Goal: Navigation & Orientation: Find specific page/section

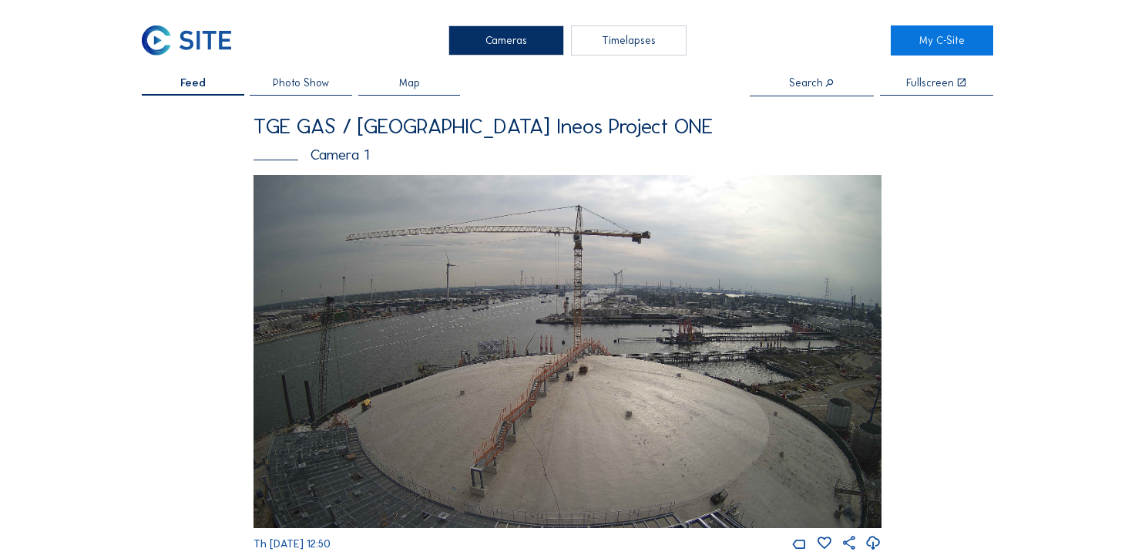
scroll to position [305, 0]
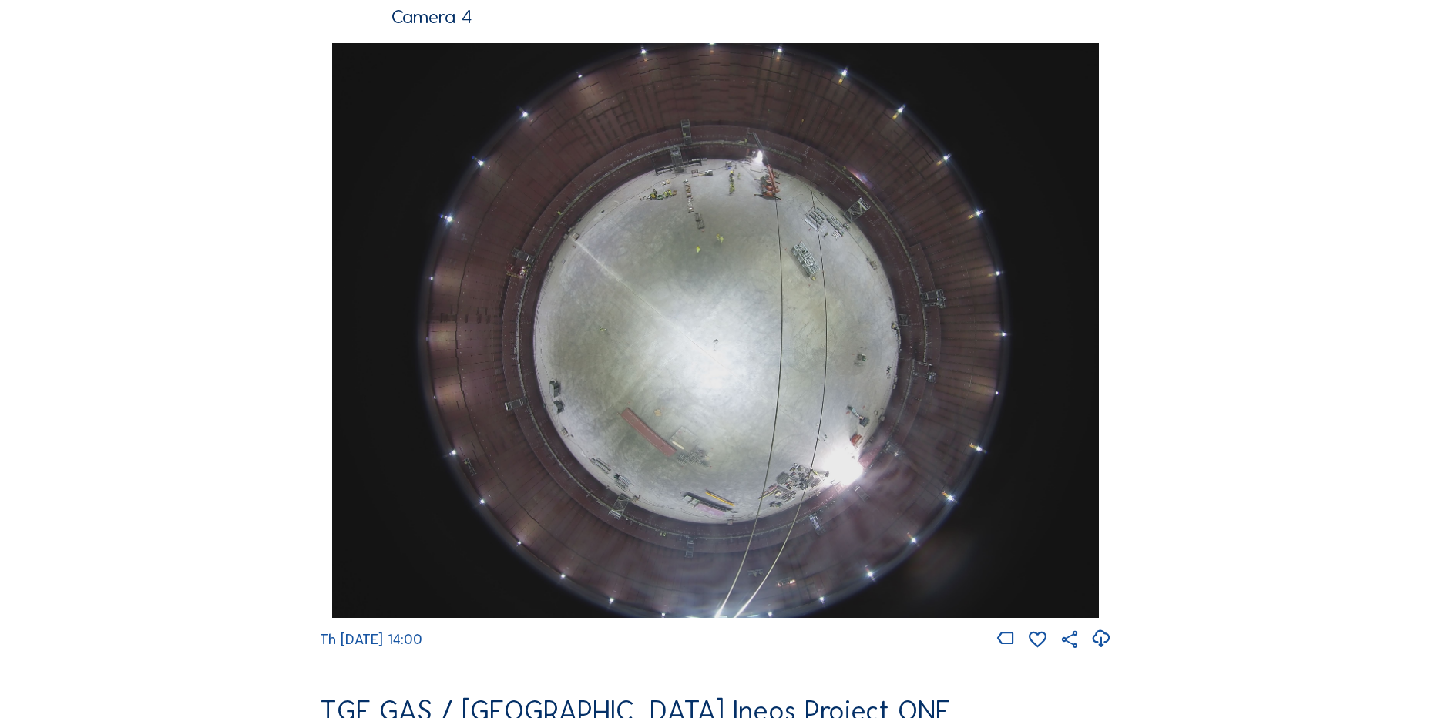
scroll to position [1387, 0]
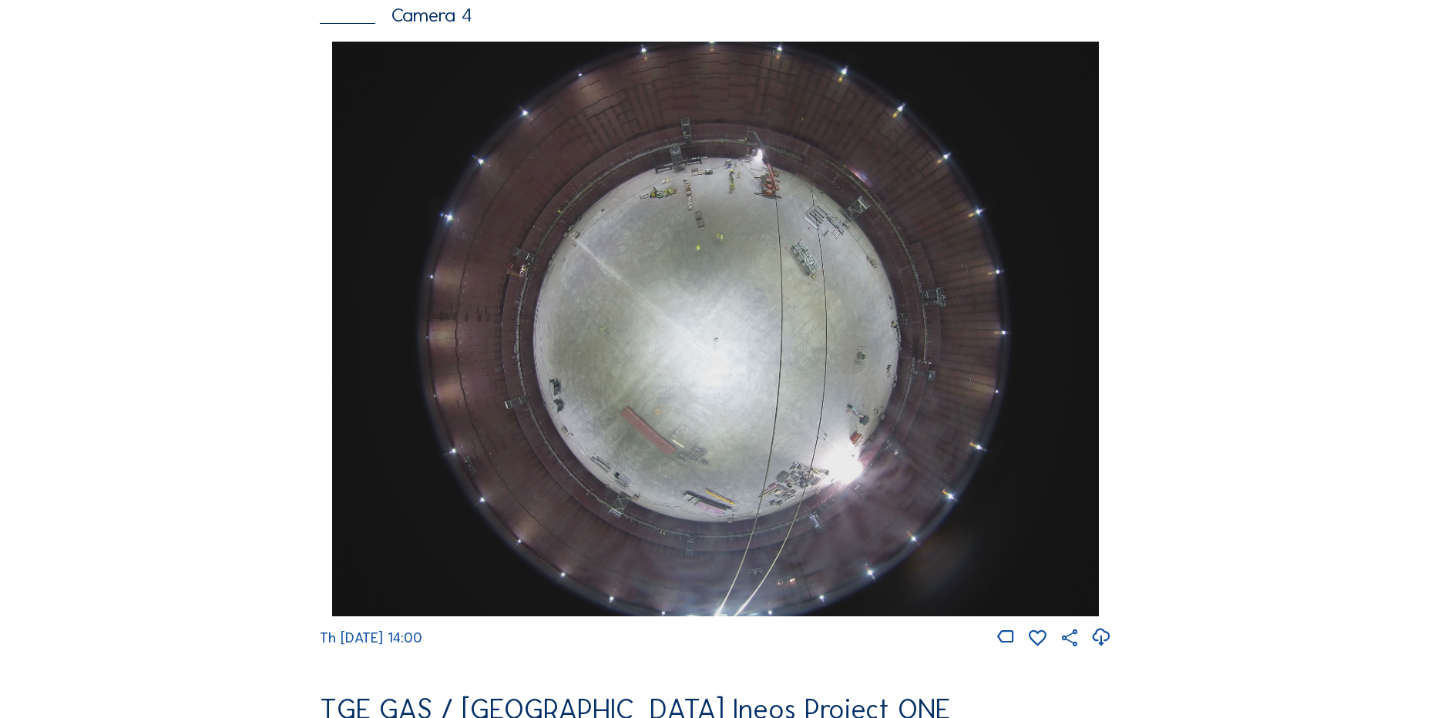
click at [1103, 551] on icon at bounding box center [1100, 637] width 21 height 25
click at [178, 403] on div "Cameras Timelapses My C-Site Feed Photo Show Map Search Fullscreen TGE GAS / An…" at bounding box center [715, 334] width 1431 height 3443
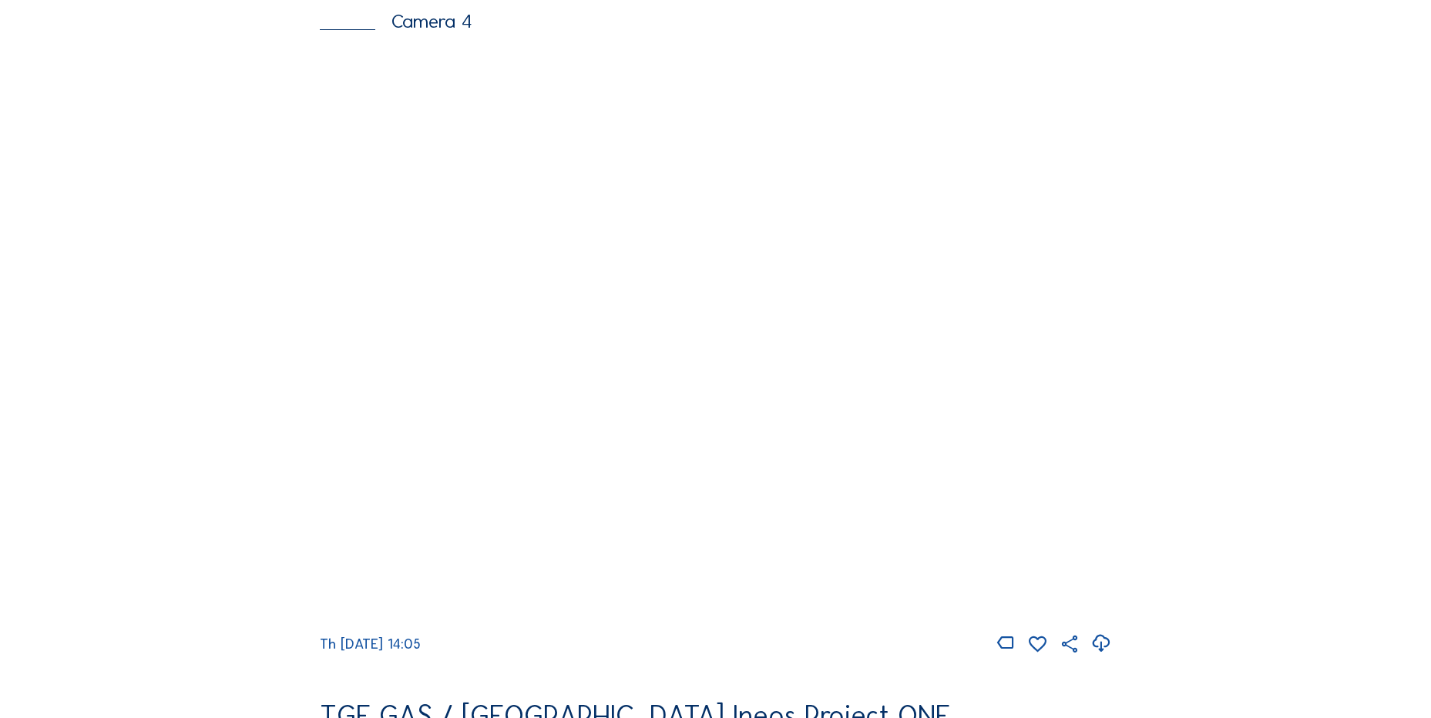
scroll to position [1464, 0]
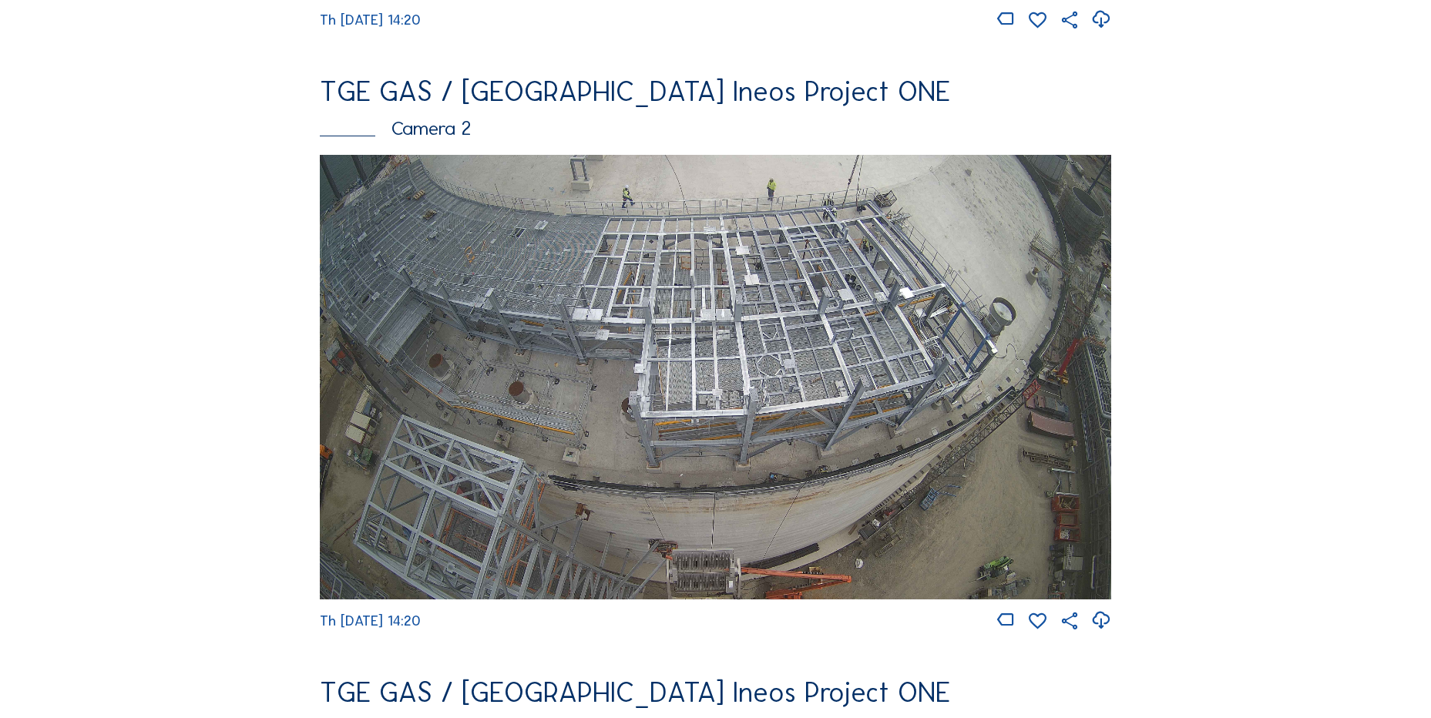
scroll to position [694, 0]
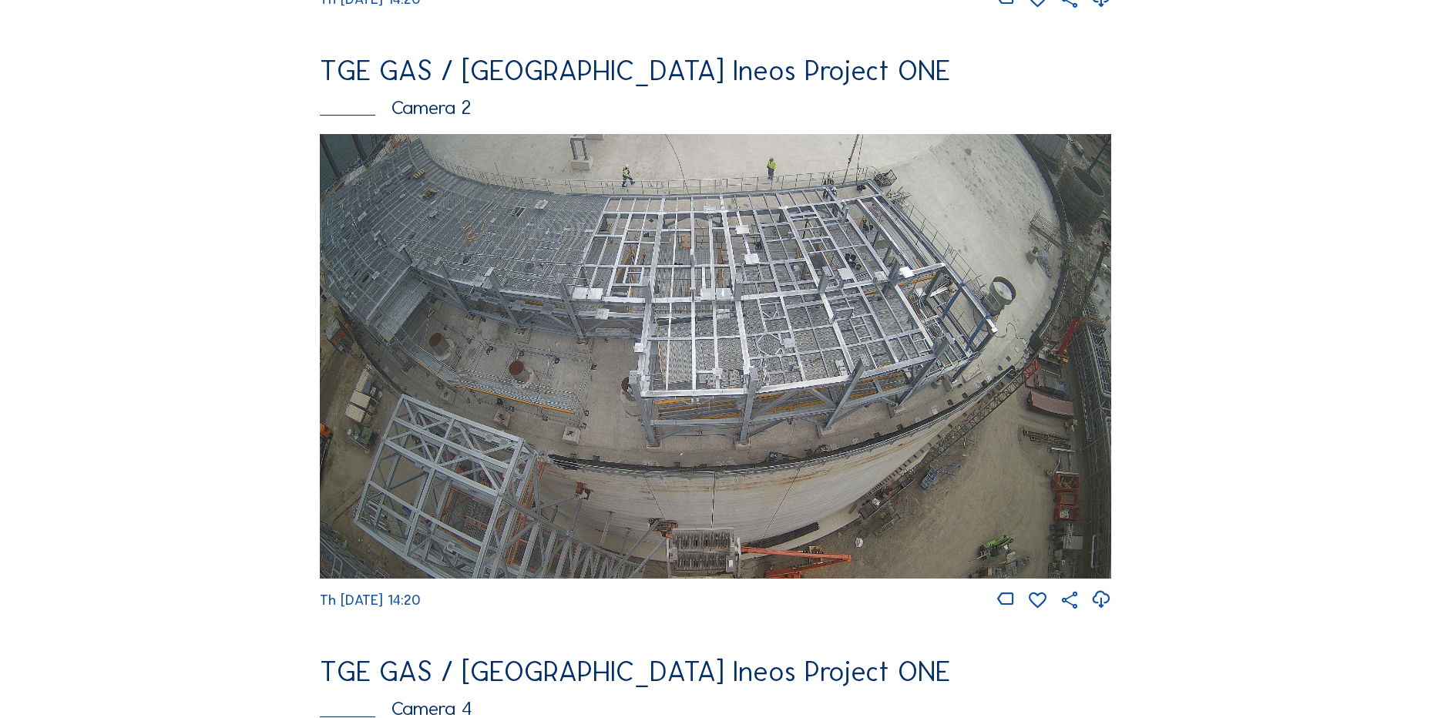
click at [1105, 609] on icon at bounding box center [1100, 599] width 21 height 25
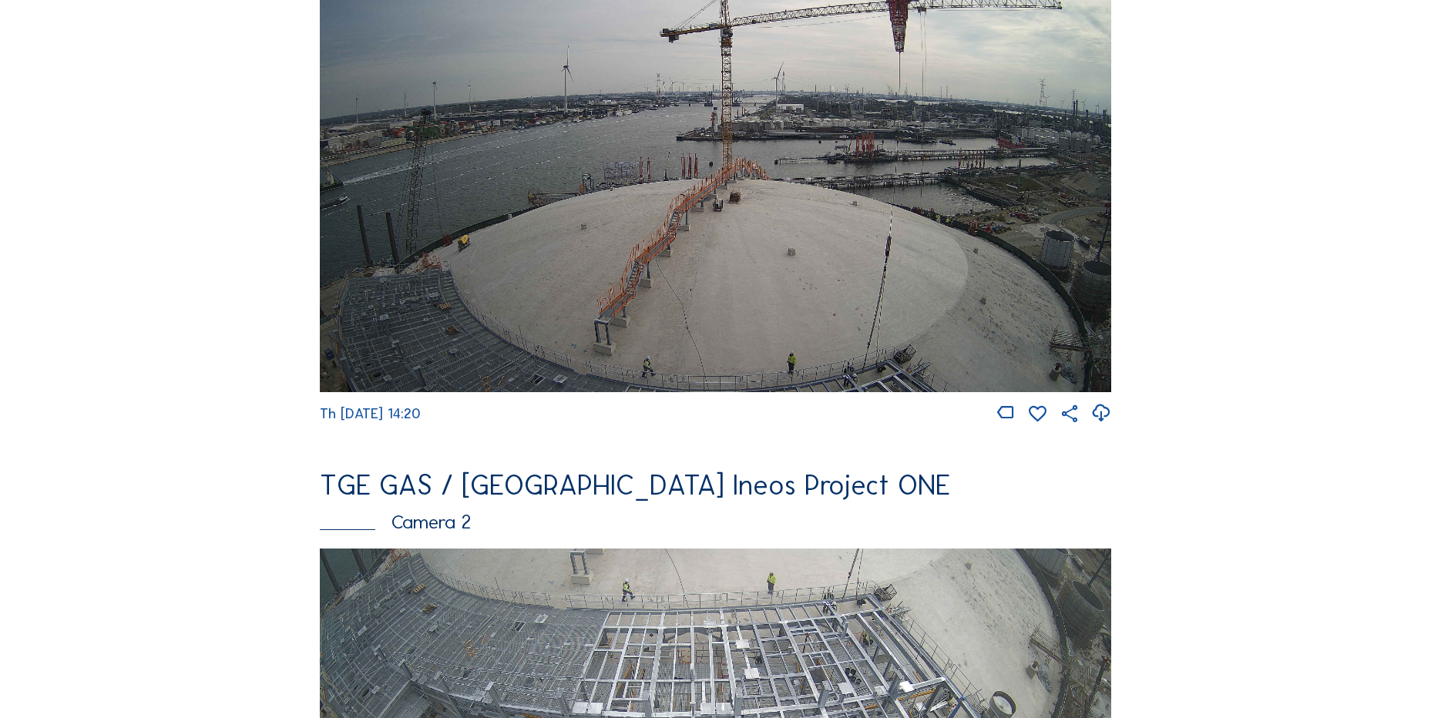
scroll to position [0, 0]
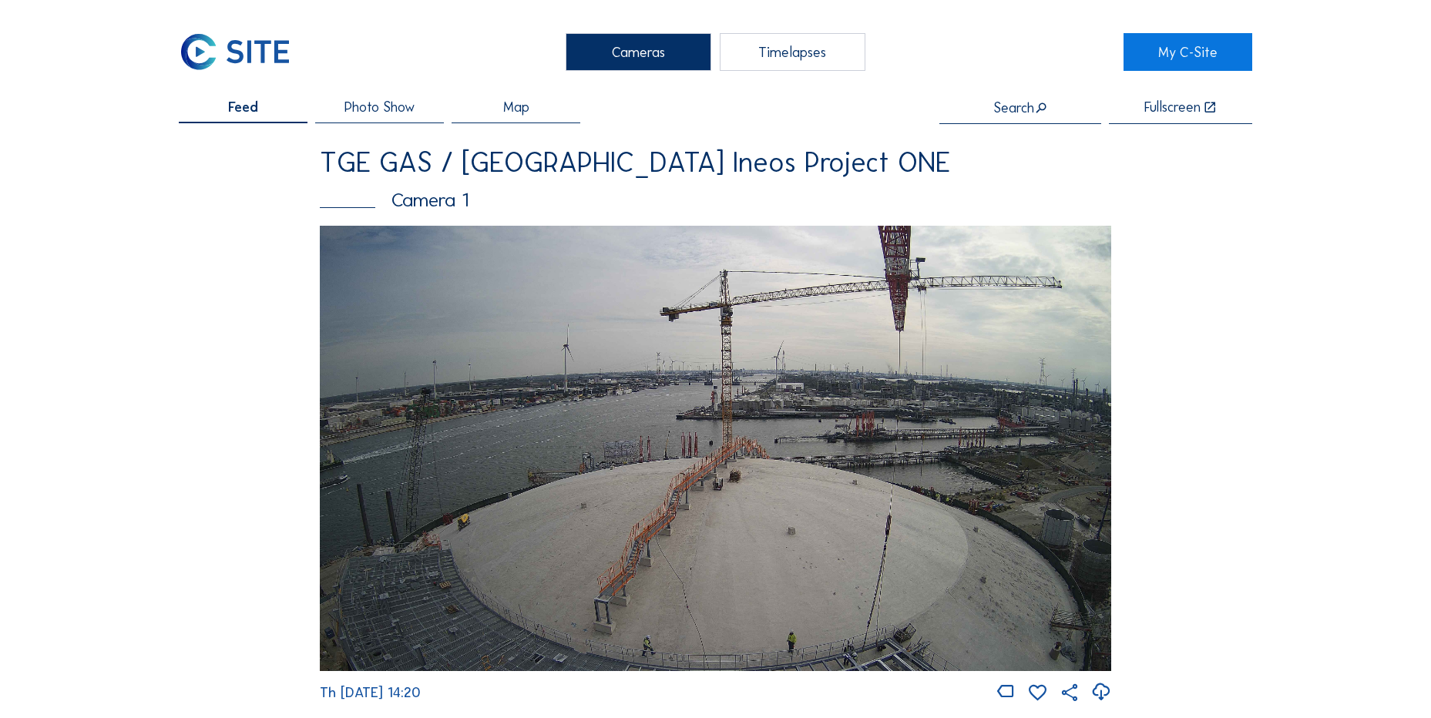
click at [1103, 697] on icon at bounding box center [1100, 692] width 21 height 25
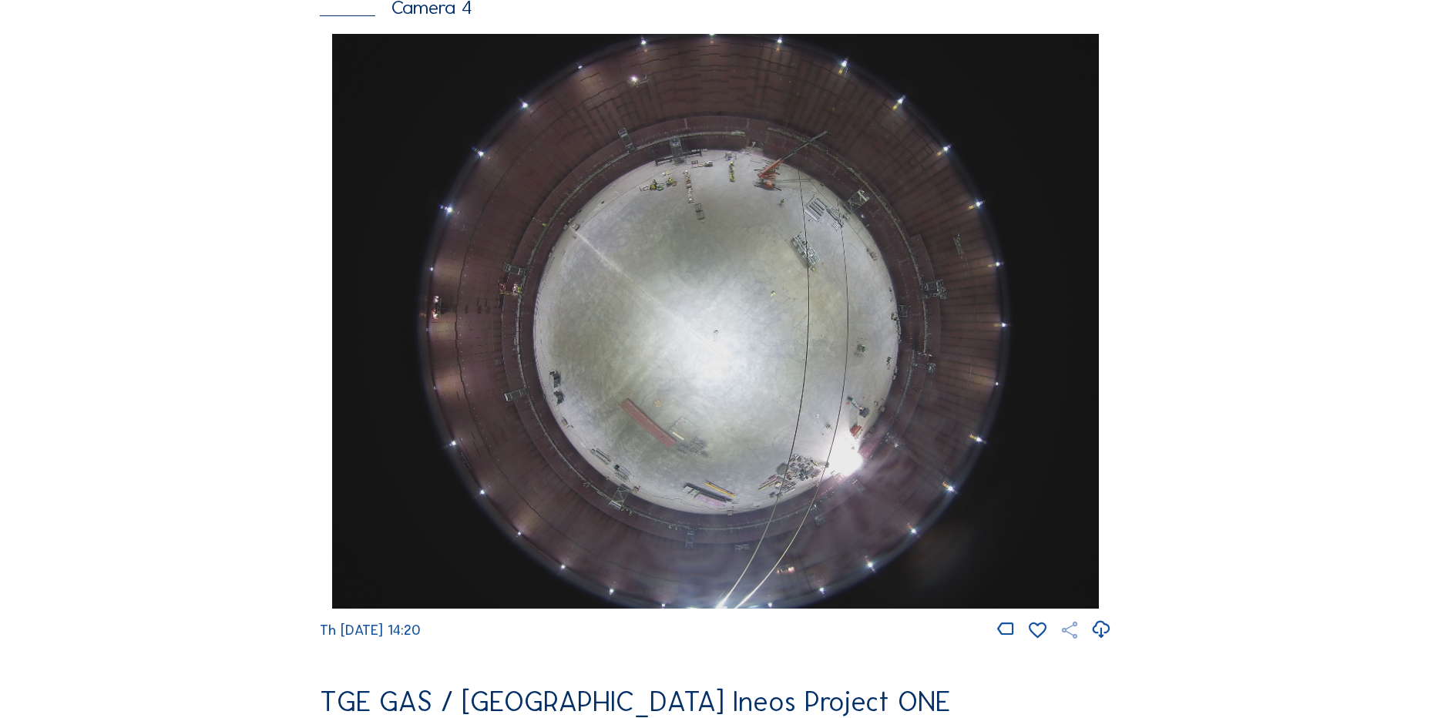
scroll to position [1464, 0]
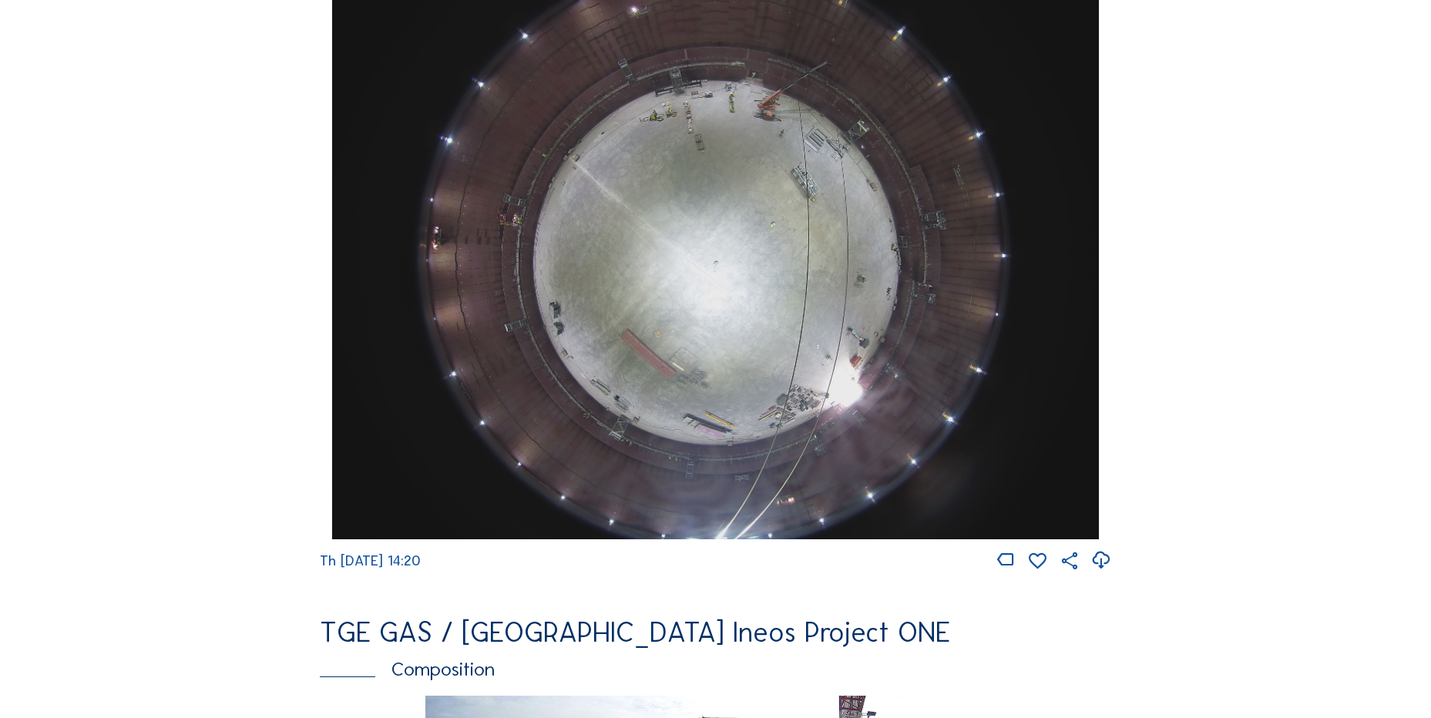
click at [1107, 573] on icon at bounding box center [1100, 560] width 21 height 25
click at [119, 315] on div "Cameras Timelapses My C-Site Feed Photo Show Map Search Fullscreen TGE GAS / An…" at bounding box center [715, 257] width 1431 height 3443
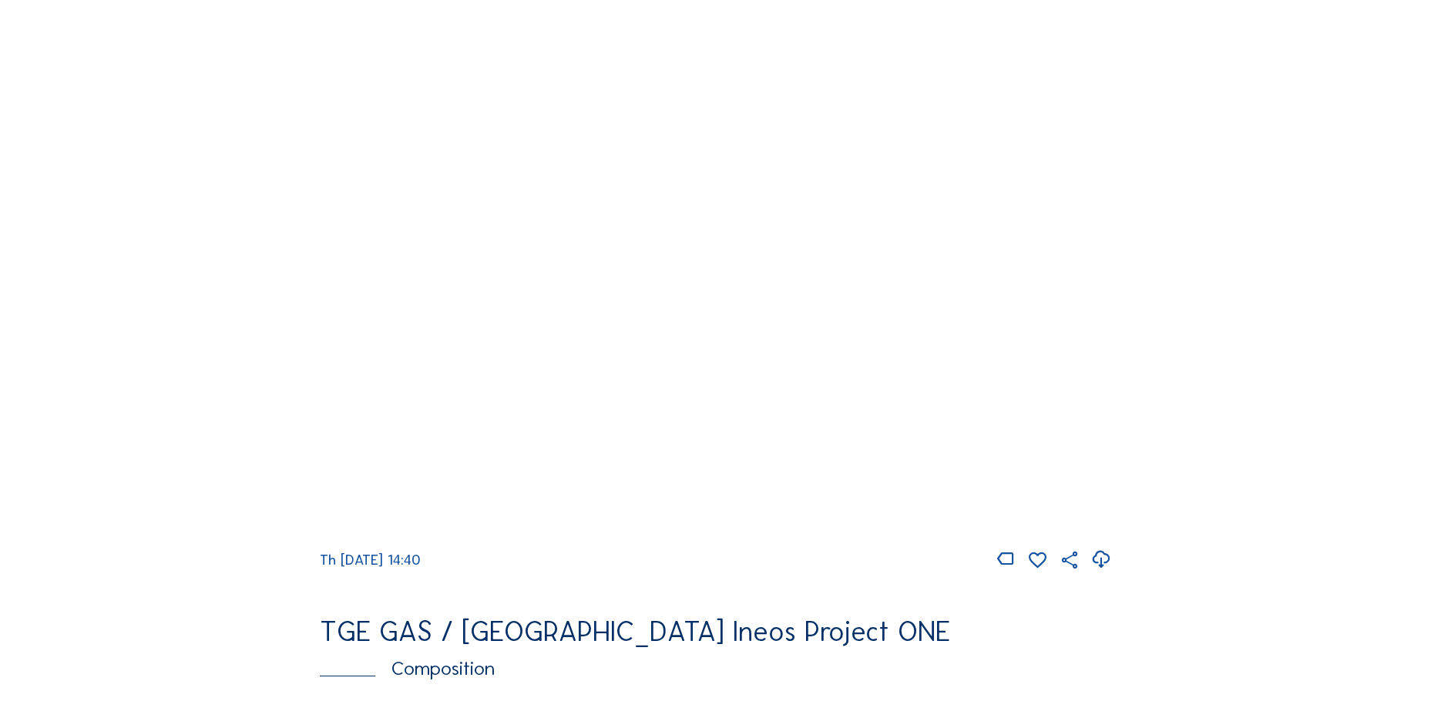
scroll to position [1618, 0]
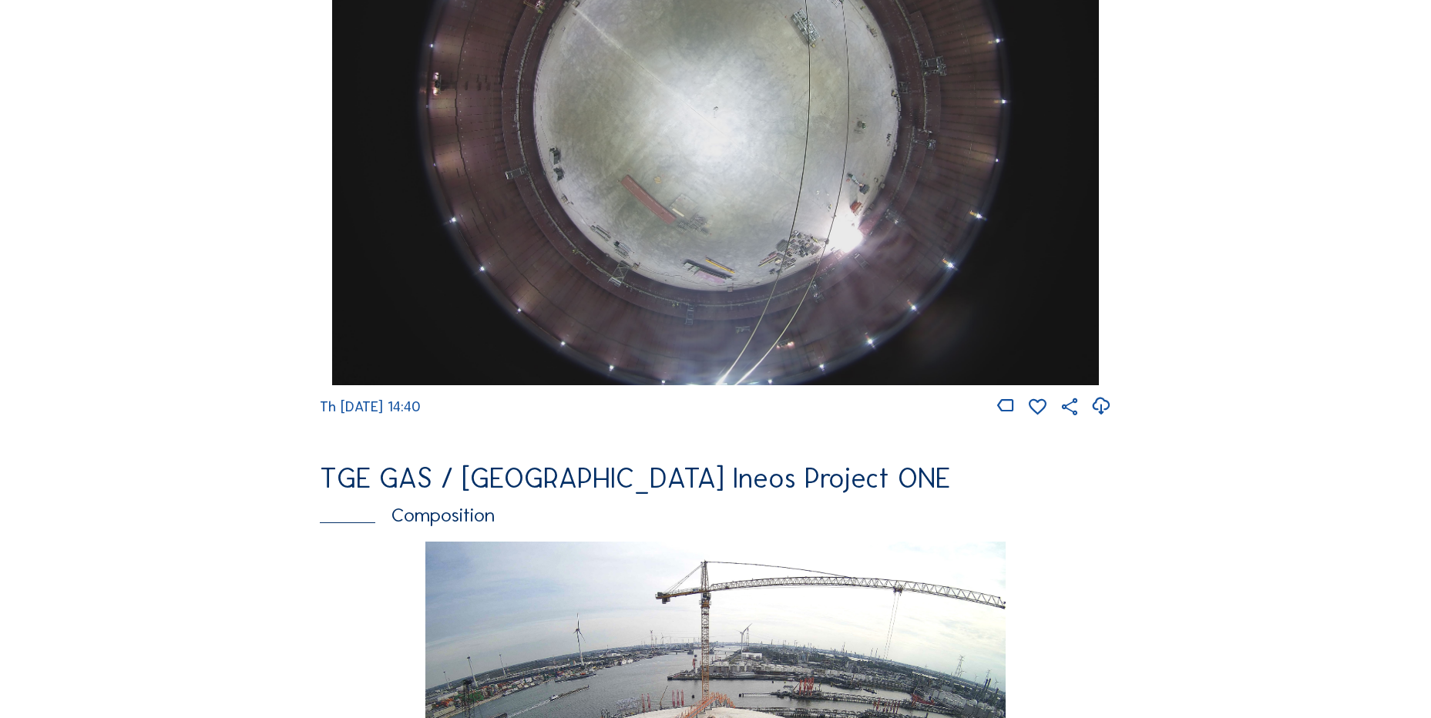
click at [1103, 417] on icon at bounding box center [1100, 406] width 21 height 25
click at [173, 502] on div "Cameras Timelapses My C-Site Feed Photo Show Map Search Fullscreen TGE GAS / [G…" at bounding box center [715, 103] width 1431 height 3443
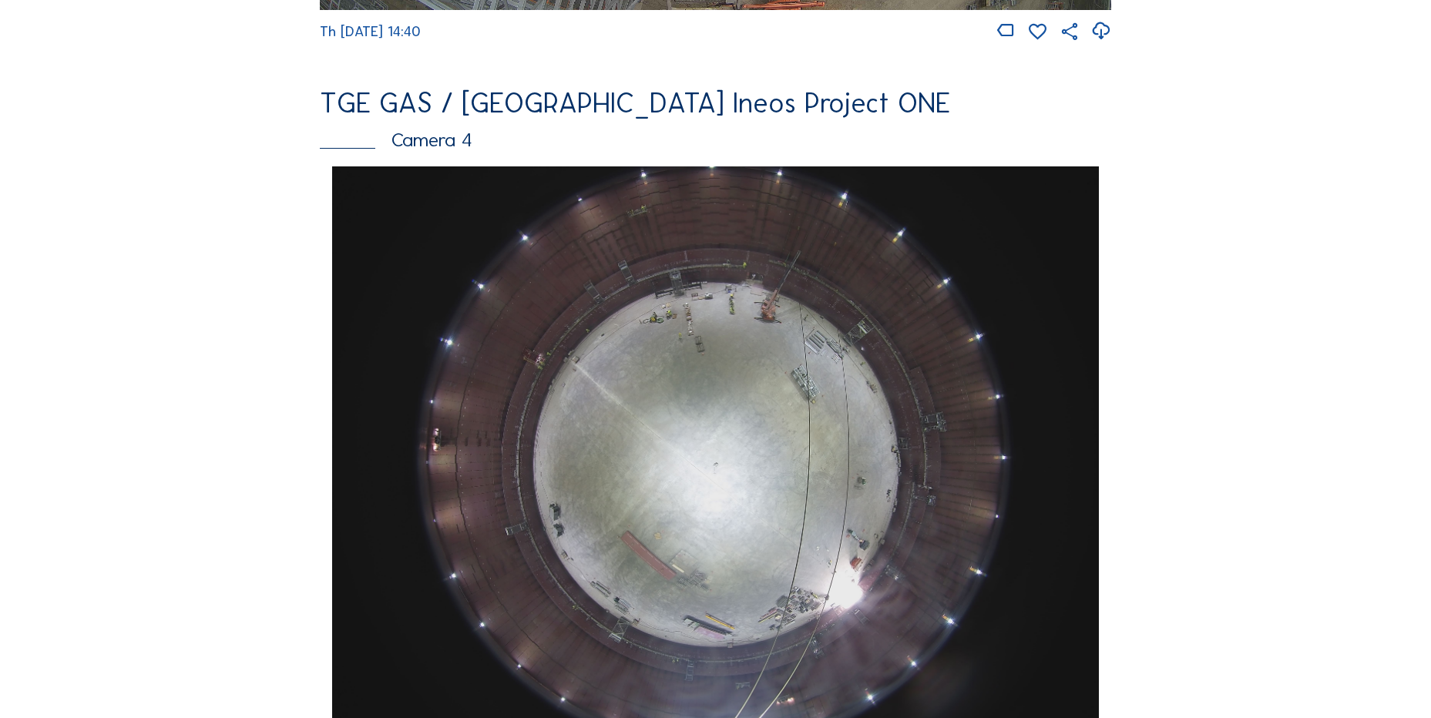
scroll to position [1387, 0]
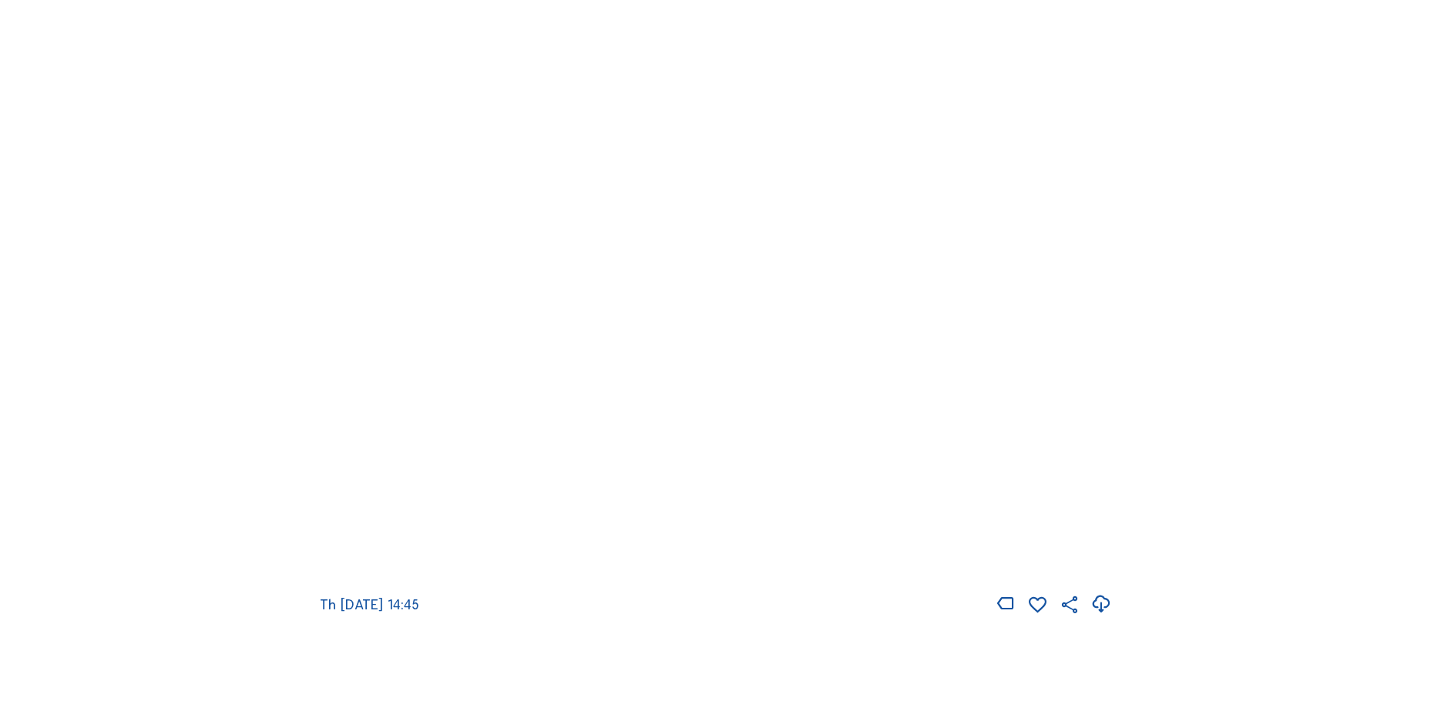
scroll to position [2158, 0]
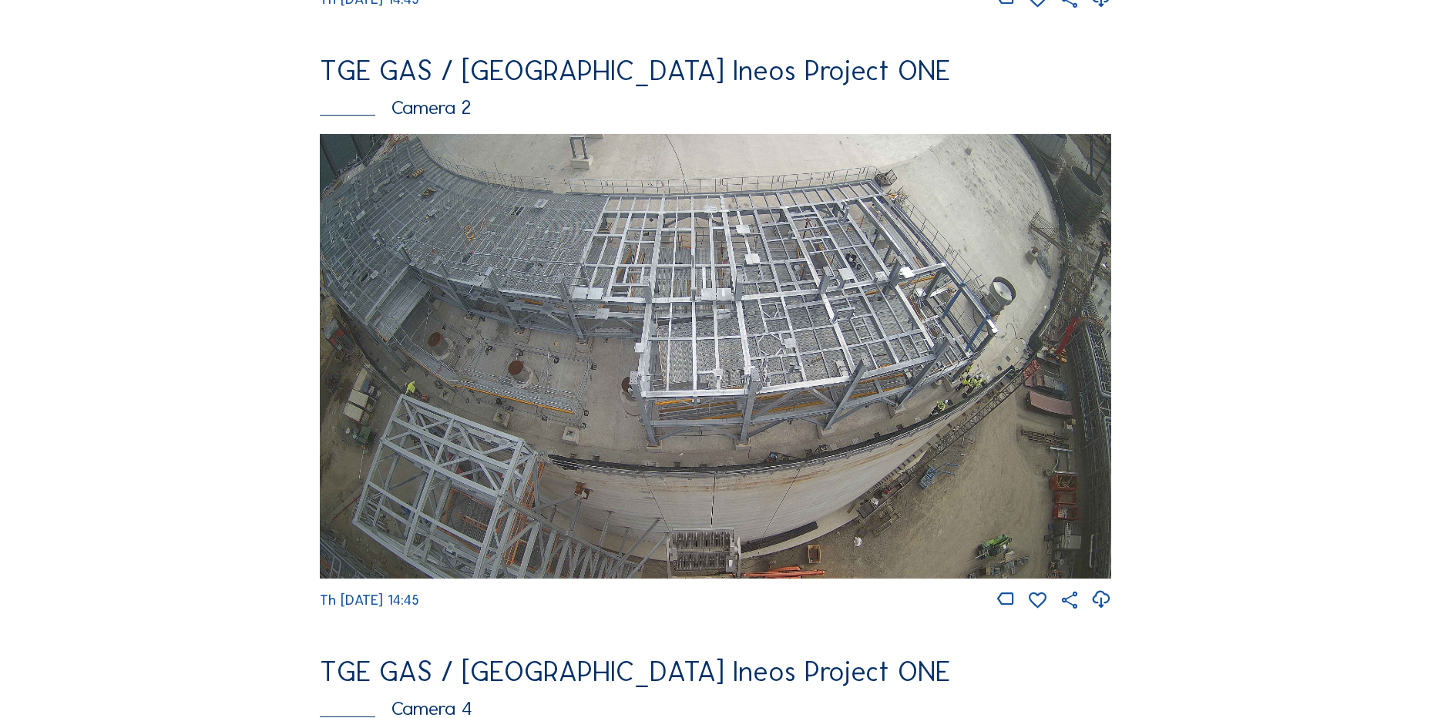
scroll to position [154, 0]
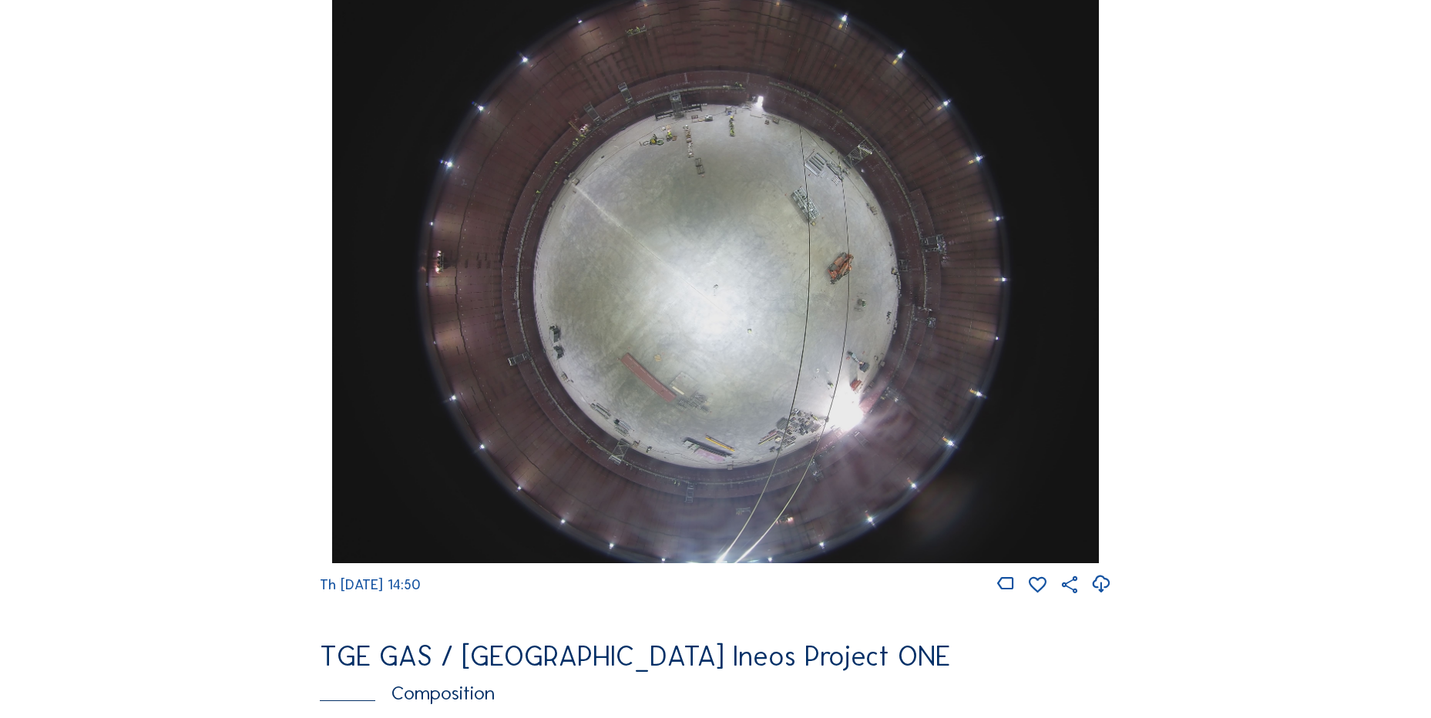
scroll to position [1541, 0]
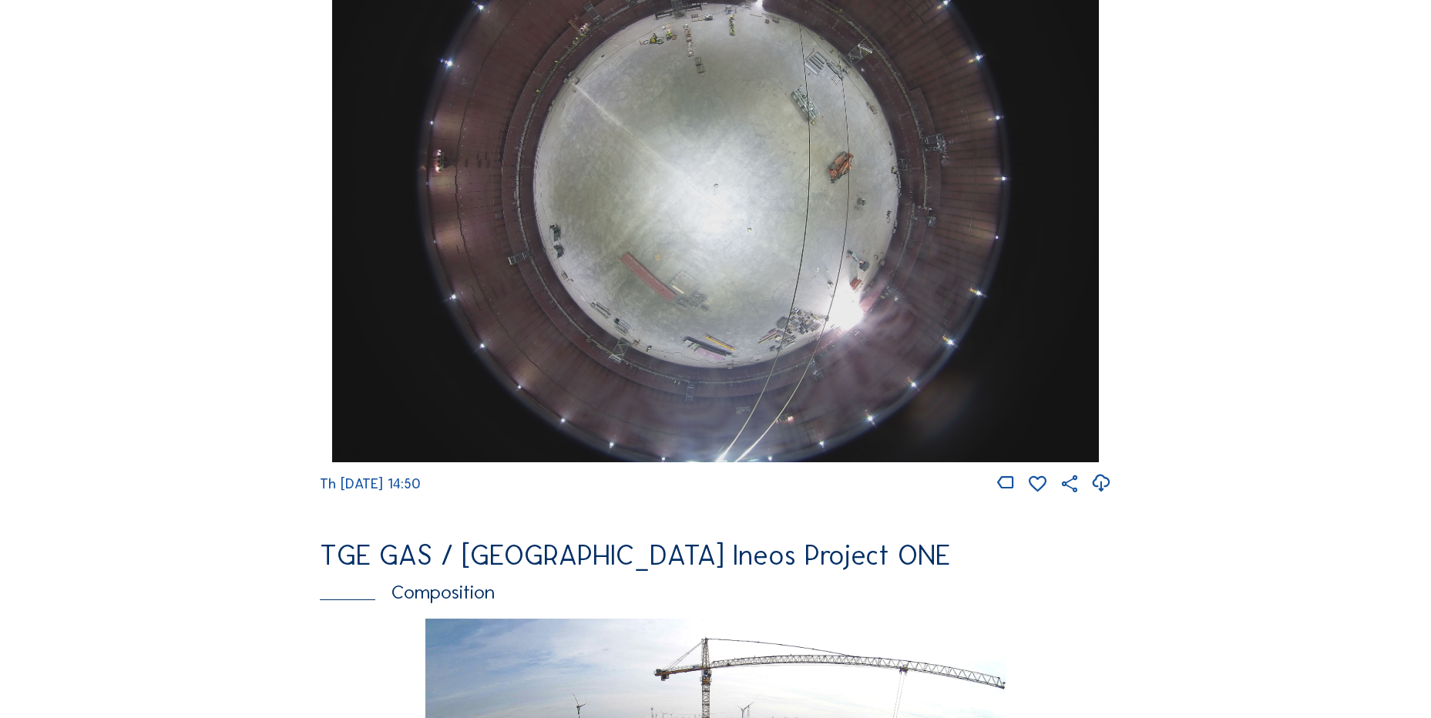
click at [1094, 496] on icon at bounding box center [1100, 483] width 21 height 25
click at [168, 275] on div "Cameras Timelapses My C-Site Feed Photo Show Map Search Fullscreen TGE GAS / An…" at bounding box center [715, 180] width 1431 height 3443
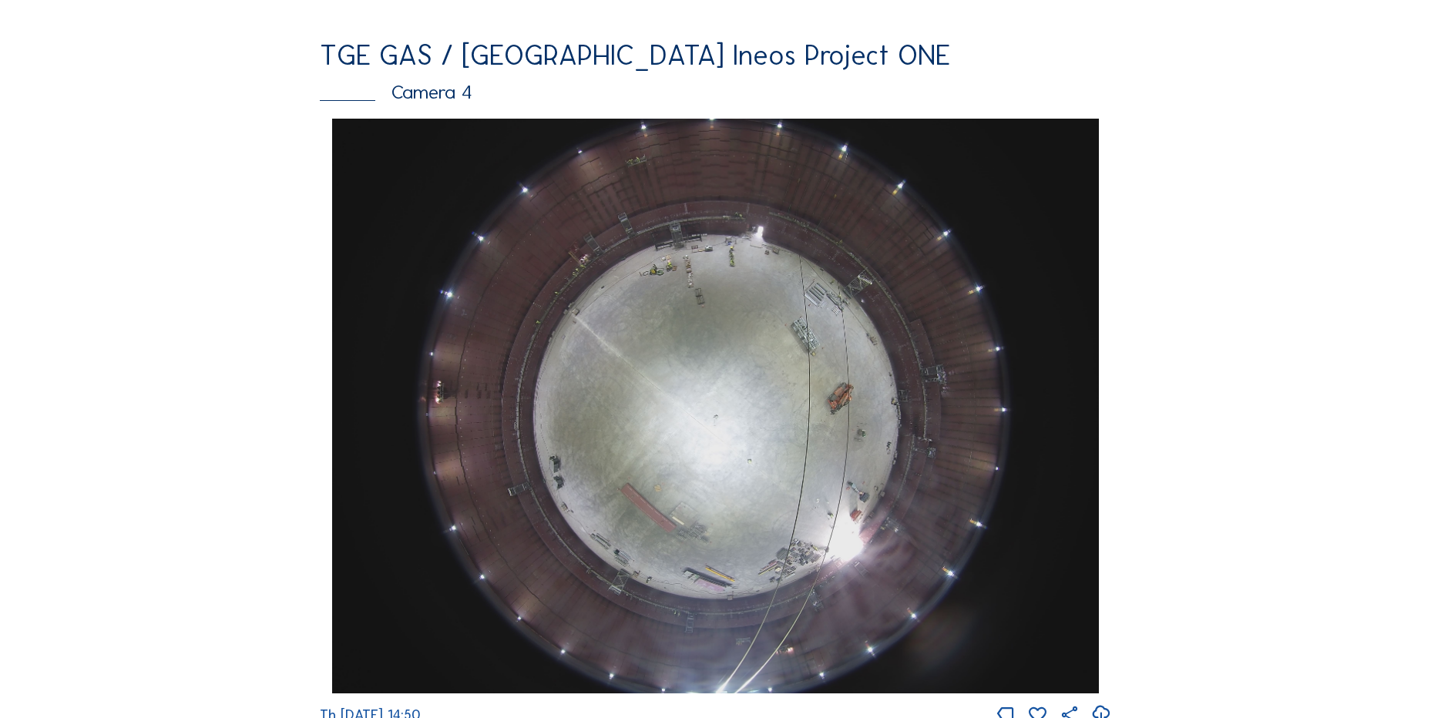
scroll to position [925, 0]
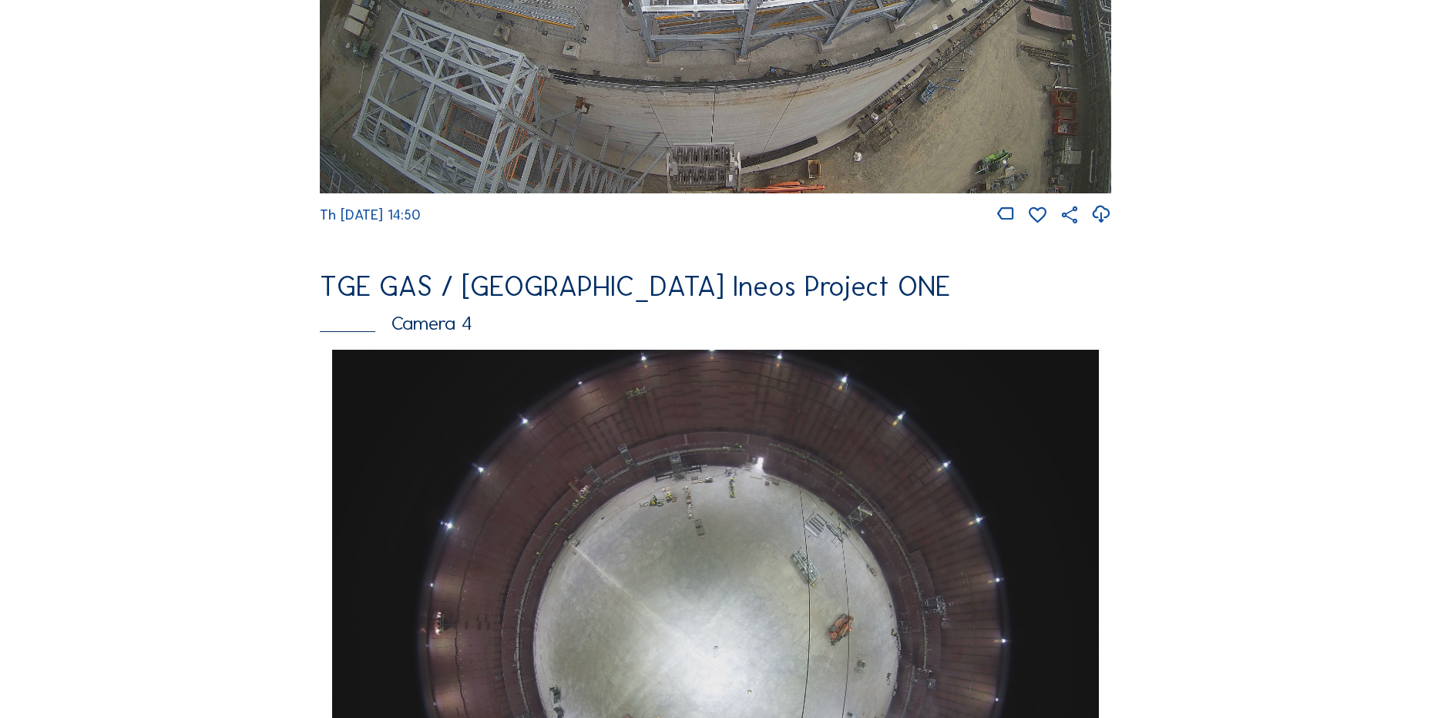
scroll to position [1464, 0]
